Goal: Task Accomplishment & Management: Use online tool/utility

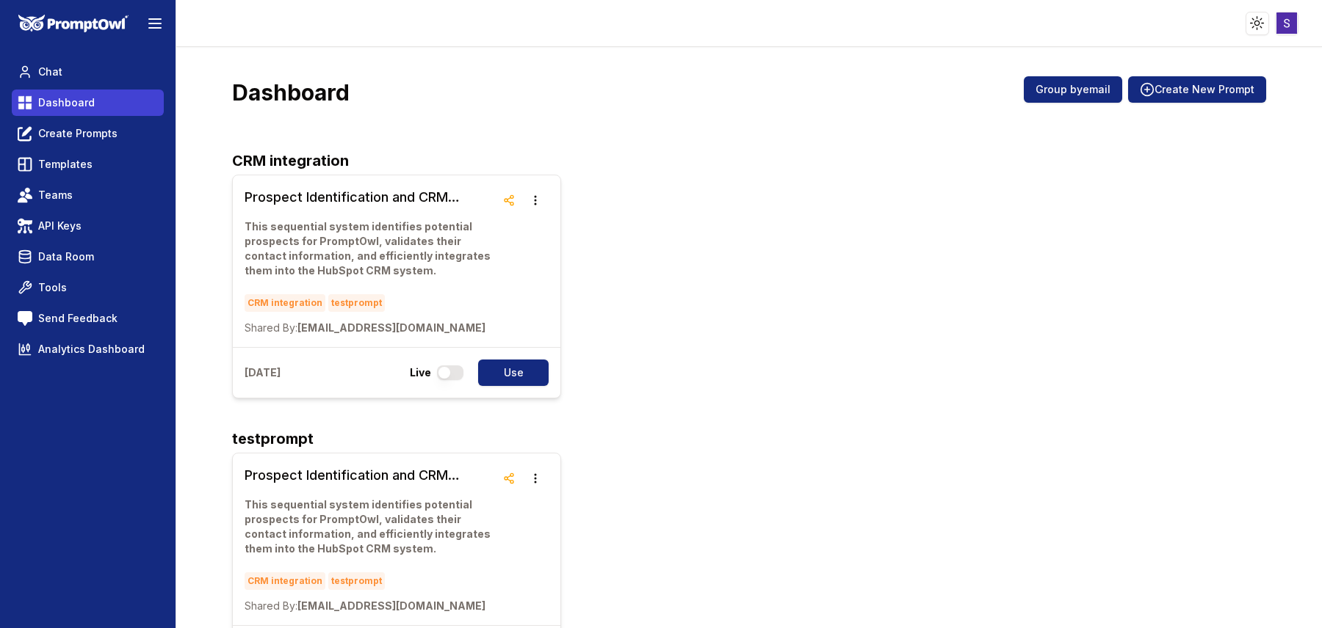
click at [100, 101] on link "Dashboard" at bounding box center [88, 103] width 152 height 26
click at [123, 122] on link "Create Prompts" at bounding box center [88, 133] width 152 height 26
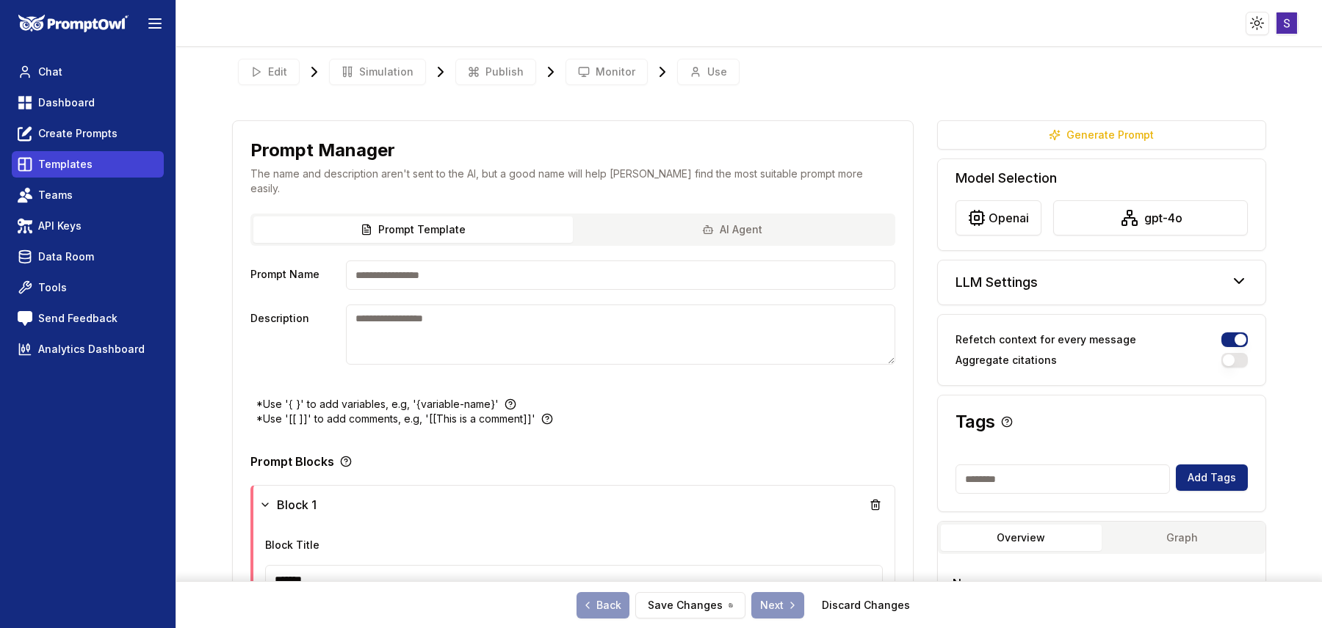
click at [60, 169] on span "Templates" at bounding box center [65, 164] width 54 height 15
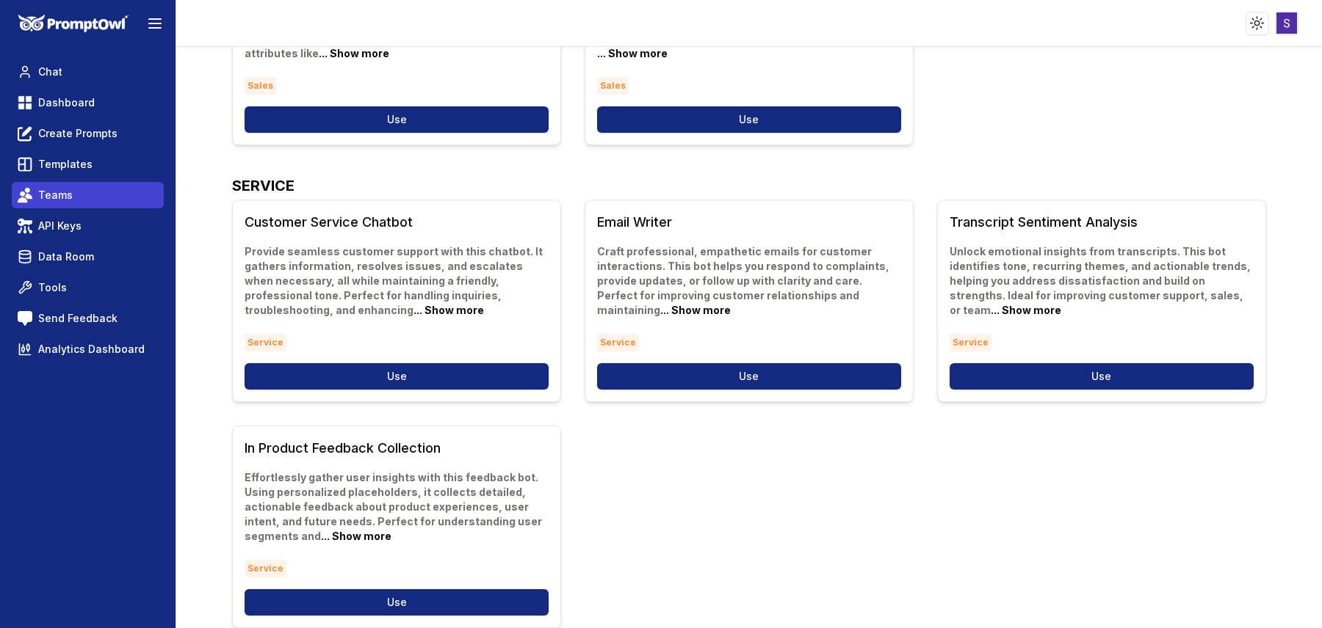
click at [65, 205] on link "Teams" at bounding box center [88, 195] width 152 height 26
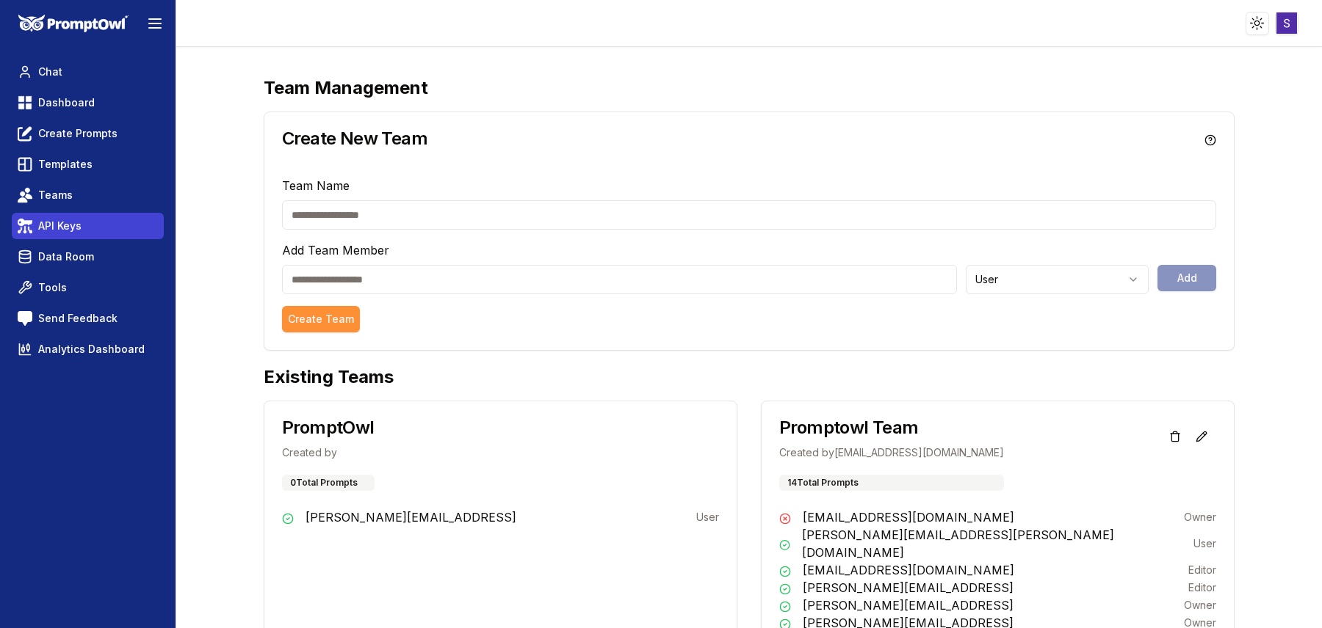
click at [51, 226] on span "API Keys" at bounding box center [59, 226] width 43 height 15
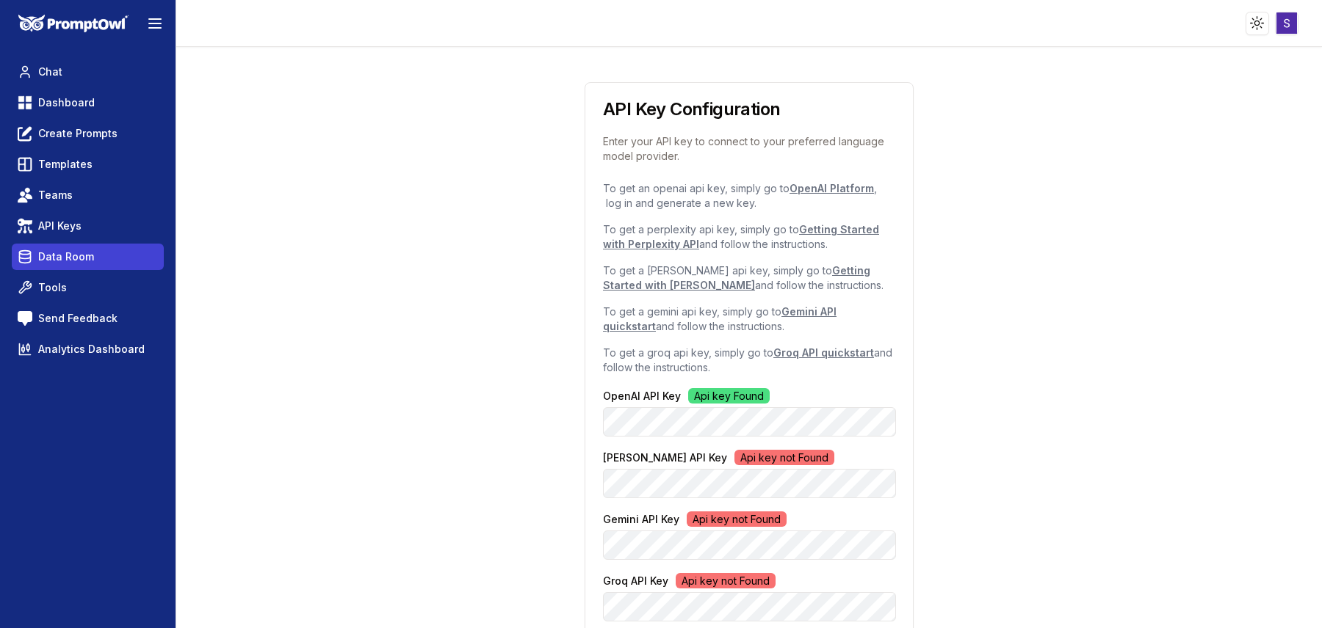
click at [69, 256] on span "Data Room" at bounding box center [66, 257] width 56 height 15
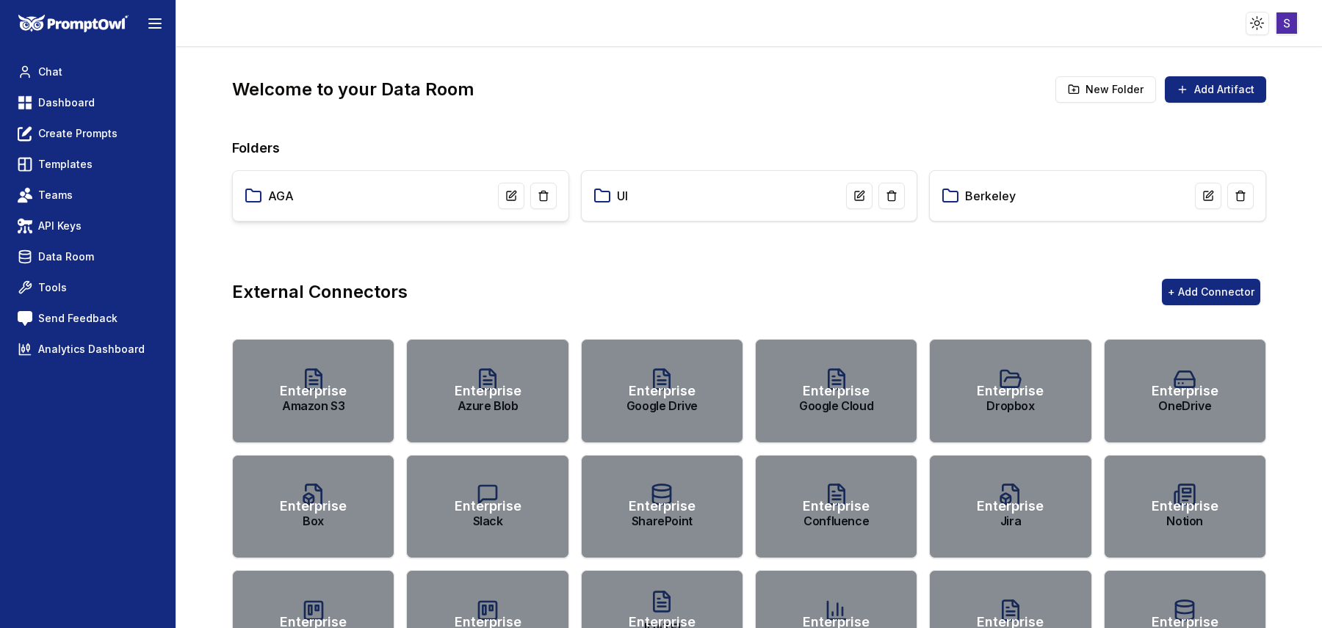
click at [356, 212] on div "AGA" at bounding box center [400, 195] width 337 height 51
click at [272, 191] on link "AGA" at bounding box center [281, 196] width 26 height 18
click at [514, 194] on icon at bounding box center [512, 194] width 7 height 7
click at [514, 174] on div "***" at bounding box center [400, 195] width 337 height 51
click at [510, 192] on icon at bounding box center [511, 196] width 9 height 9
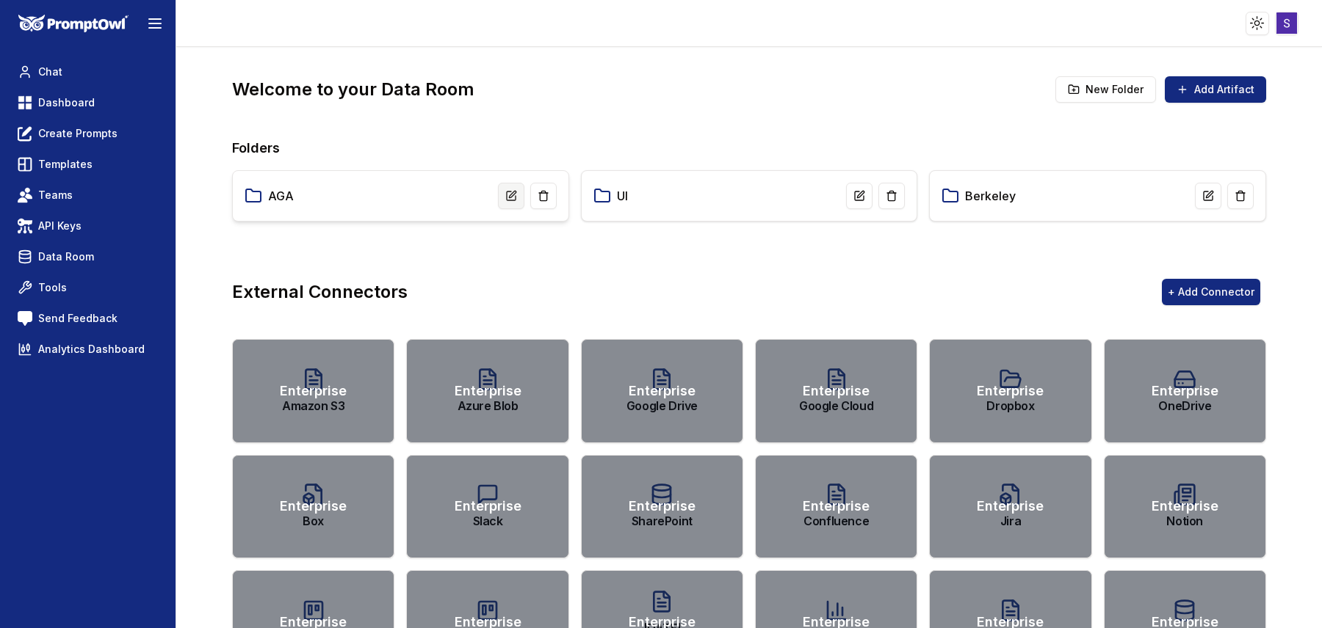
click at [510, 192] on icon at bounding box center [511, 196] width 9 height 9
click at [444, 113] on div "Welcome to your Data Room New Folder Add Artifact Folders AGA UI Berkeley Exter…" at bounding box center [749, 560] width 1034 height 969
click at [273, 196] on link "AGA" at bounding box center [281, 196] width 26 height 18
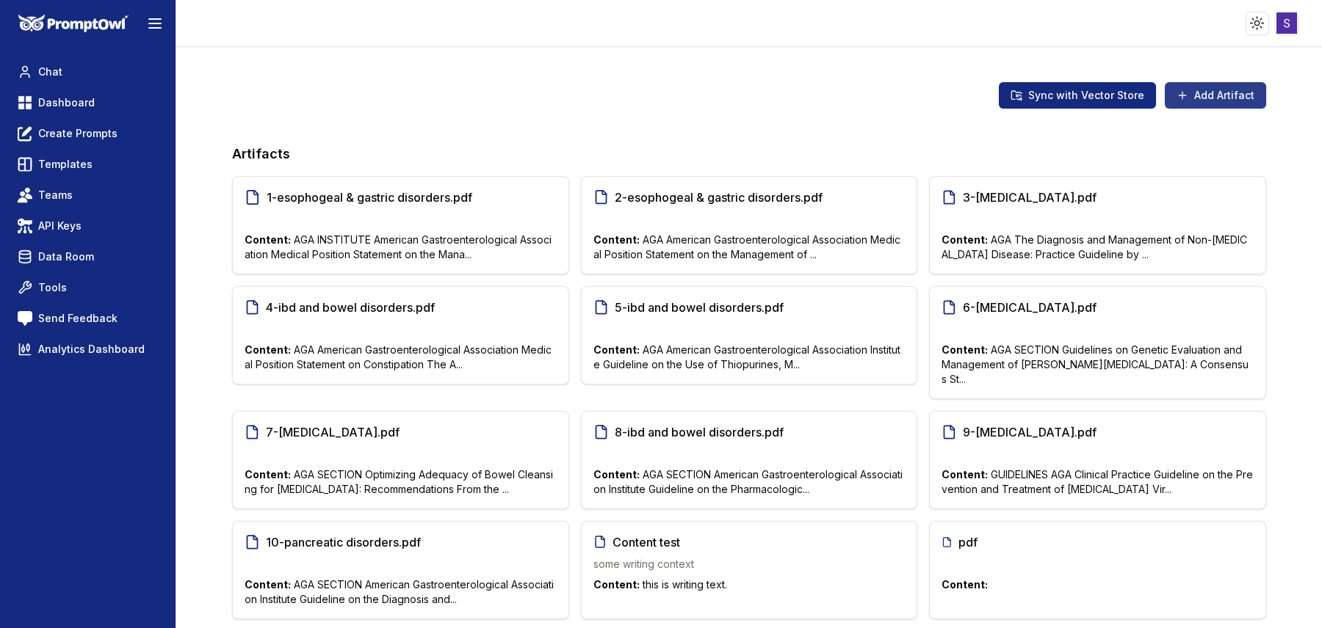
click at [1228, 96] on button "Add Artifact" at bounding box center [1214, 95] width 101 height 26
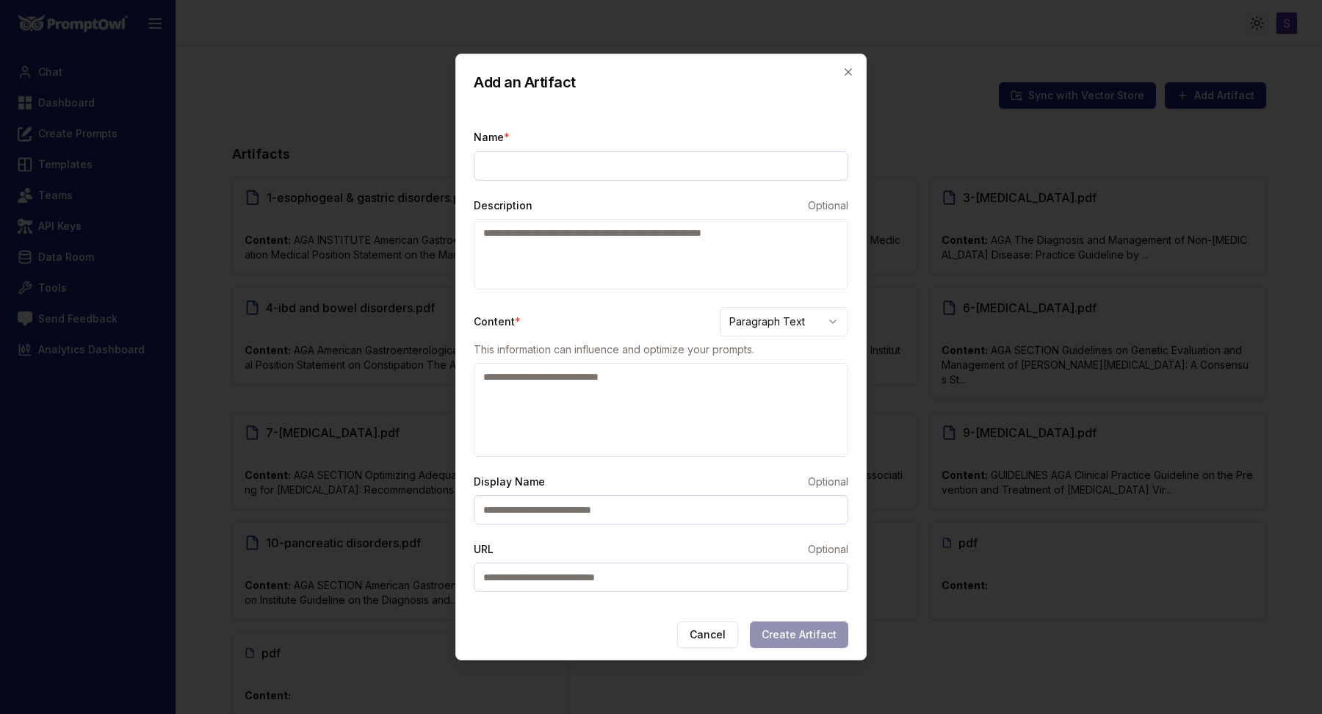
click at [742, 322] on body "Toggle theme Toggle user menu Chat Dashboard Create Prompts Templates Teams API…" at bounding box center [661, 357] width 1322 height 714
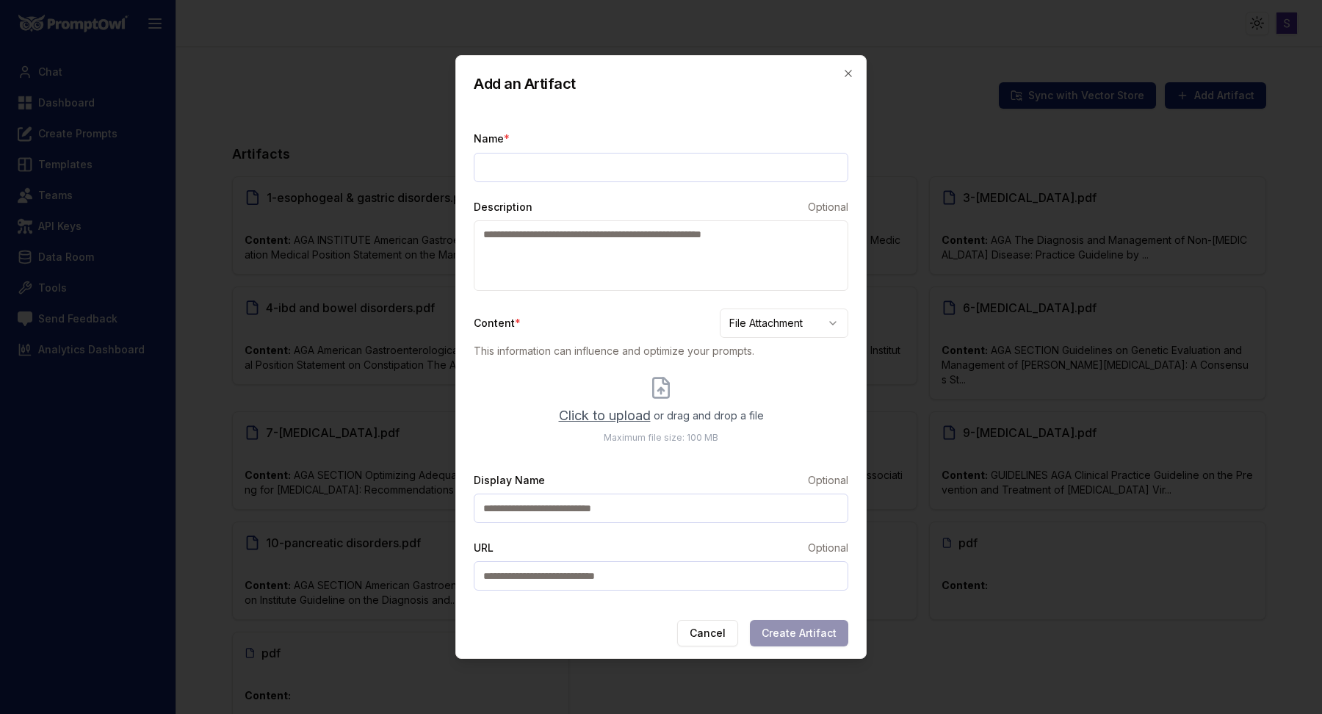
click at [637, 391] on label "Click to upload or drag and drop a file Maximum file size: 100 MB" at bounding box center [661, 410] width 205 height 68
click at [0, 0] on input "Click to upload or drag and drop a file Maximum file size: 100 MB" at bounding box center [0, 0] width 0 height 0
click at [798, 322] on body "Toggle theme Toggle user menu Chat Dashboard Create Prompts Templates Teams API…" at bounding box center [661, 357] width 1322 height 714
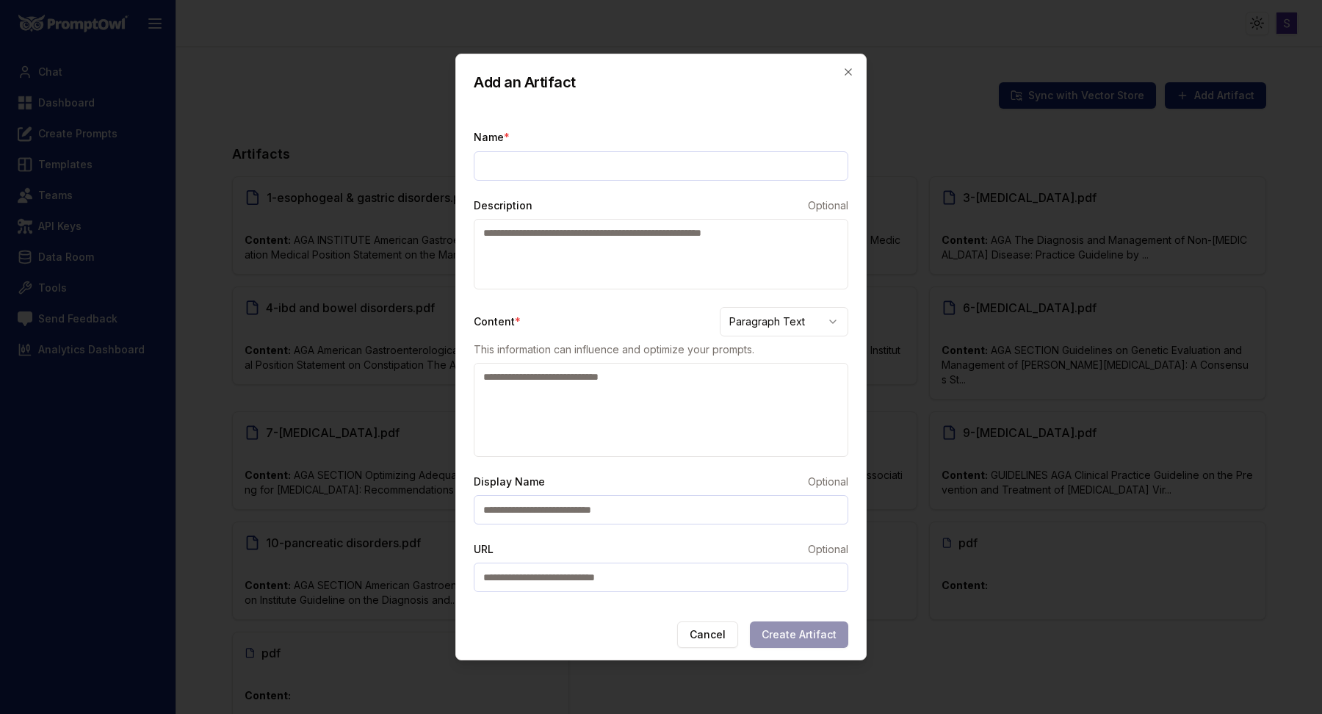
click at [769, 349] on p "This information can influence and optimize your prompts." at bounding box center [661, 349] width 374 height 15
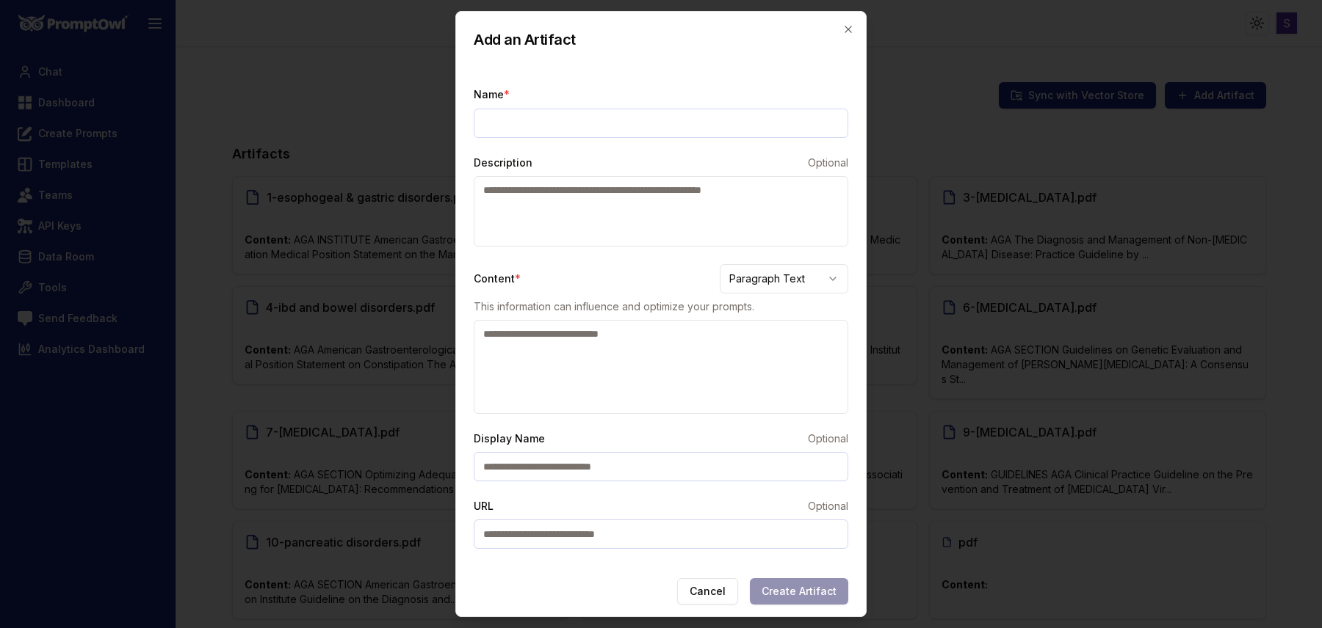
click at [985, 288] on div at bounding box center [661, 314] width 1322 height 628
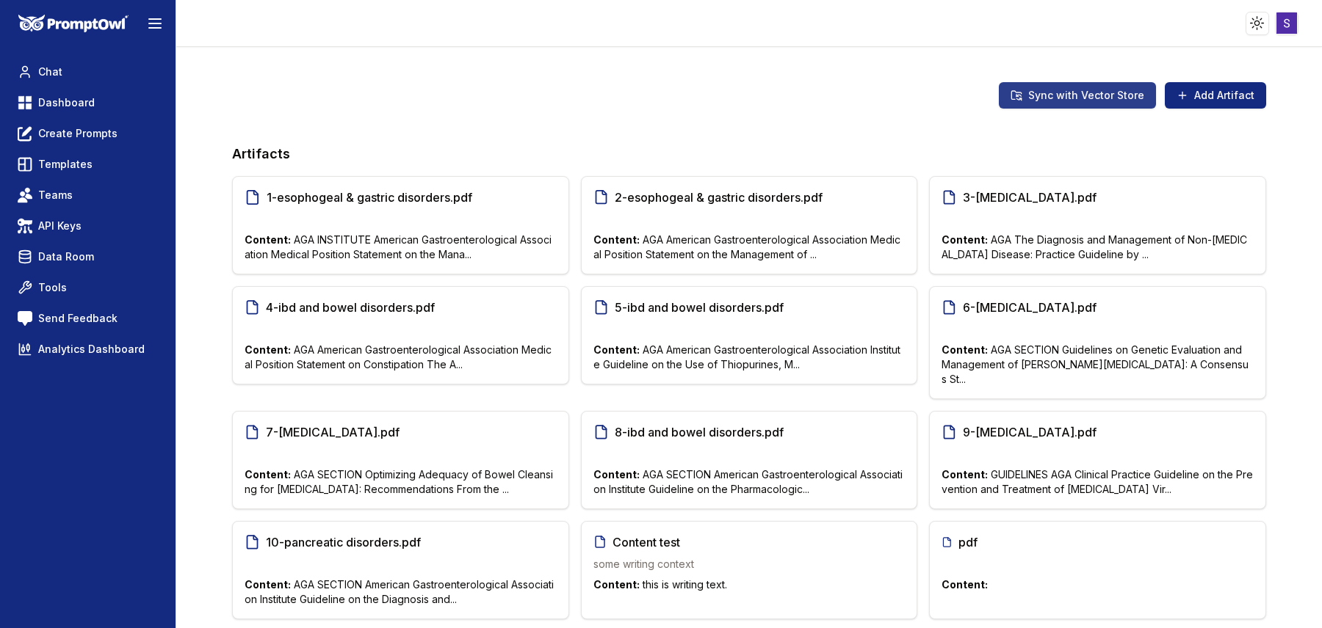
click at [1088, 101] on button "Sync with Vector Store" at bounding box center [1077, 95] width 157 height 26
